Goal: Go to known website: Access a specific website the user already knows

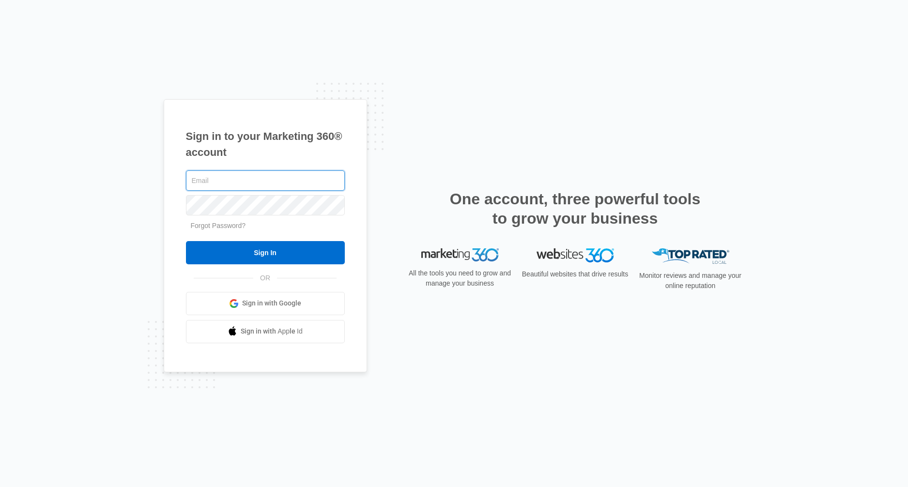
click at [267, 179] on input "text" at bounding box center [265, 181] width 159 height 20
paste input "[EMAIL_ADDRESS][DOMAIN_NAME]"
type input "[EMAIL_ADDRESS][DOMAIN_NAME]"
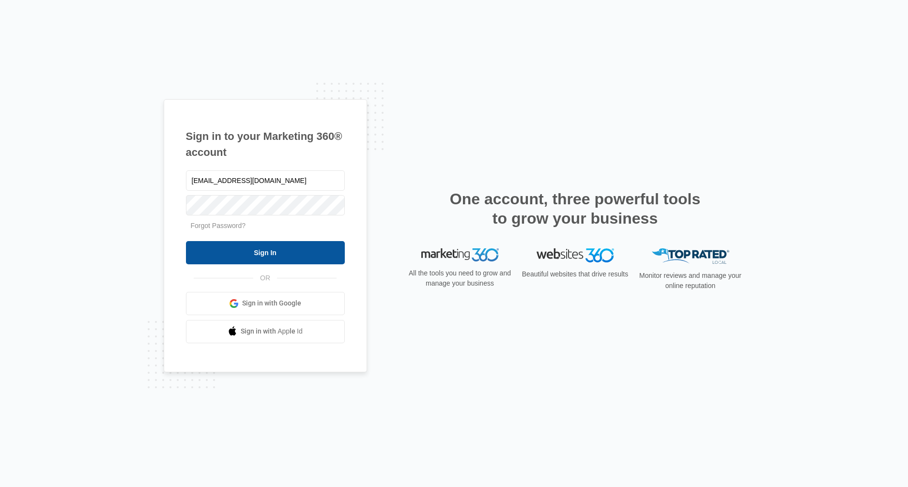
click at [280, 250] on input "Sign In" at bounding box center [265, 252] width 159 height 23
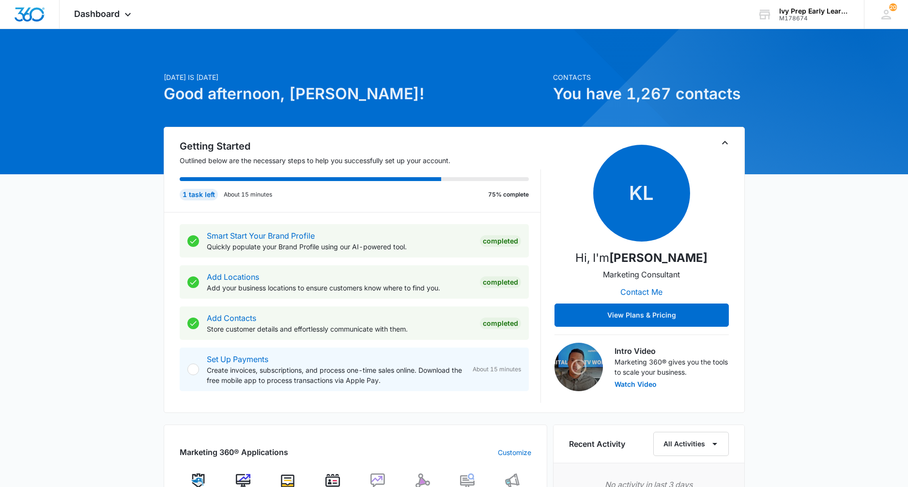
click at [111, 207] on div "Today is Thursday, October 9th Good afternoon, Jazmin! Contacts You have 1,267 …" at bounding box center [454, 457] width 908 height 832
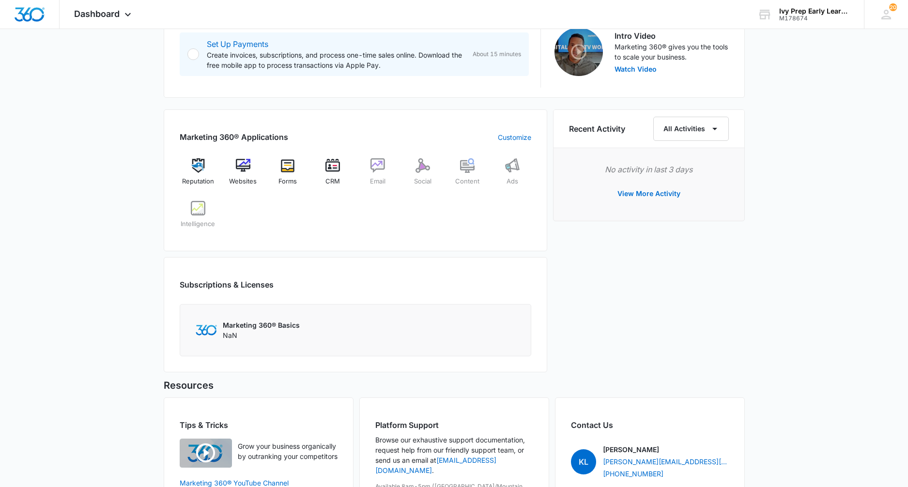
scroll to position [316, 0]
click at [241, 178] on span "Websites" at bounding box center [243, 181] width 28 height 10
